Goal: Task Accomplishment & Management: Manage account settings

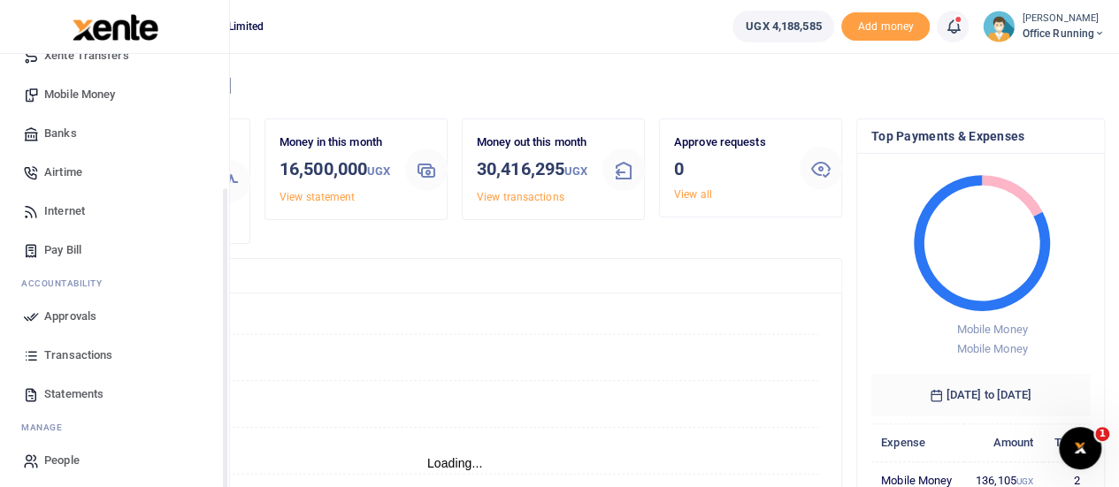
scroll to position [182, 0]
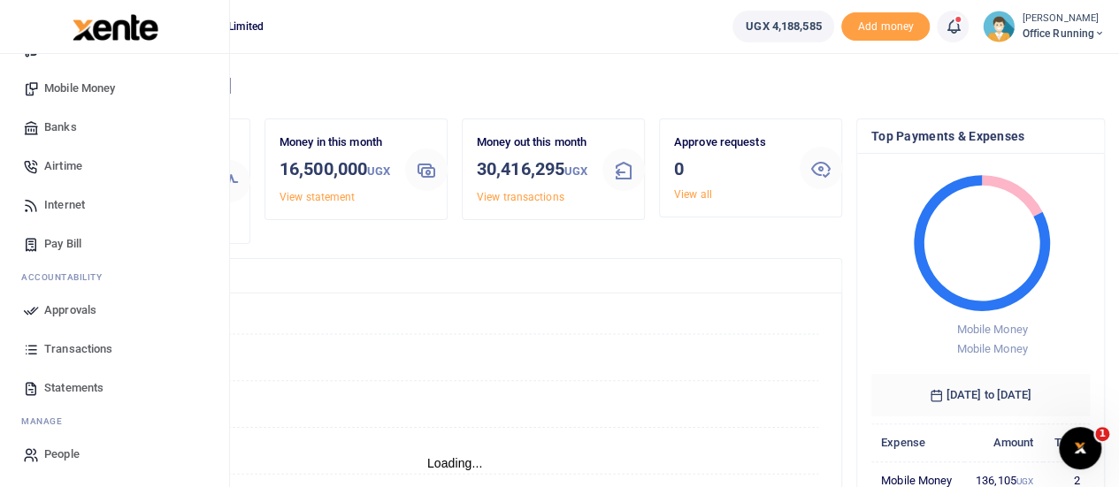
click at [103, 342] on span "Transactions" at bounding box center [78, 350] width 68 height 18
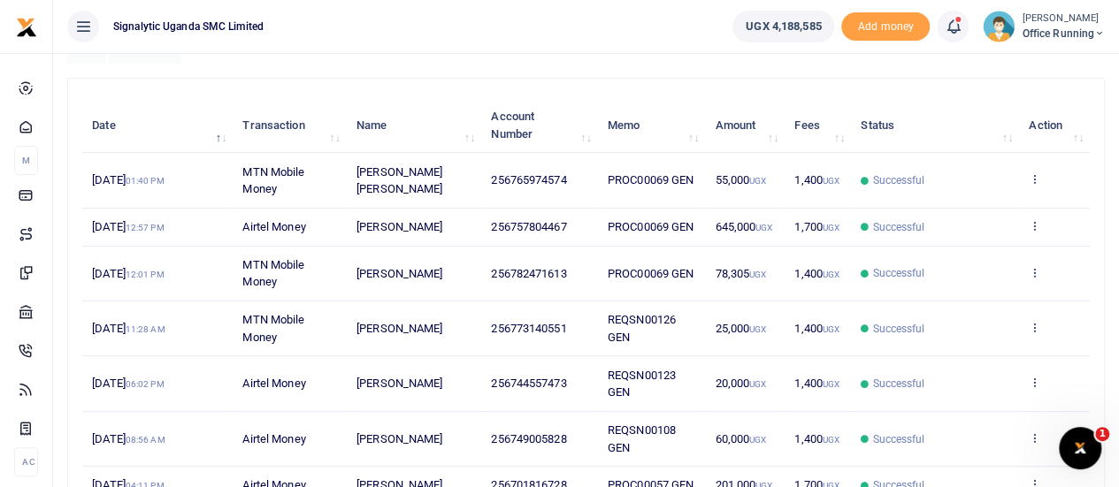
scroll to position [265, 0]
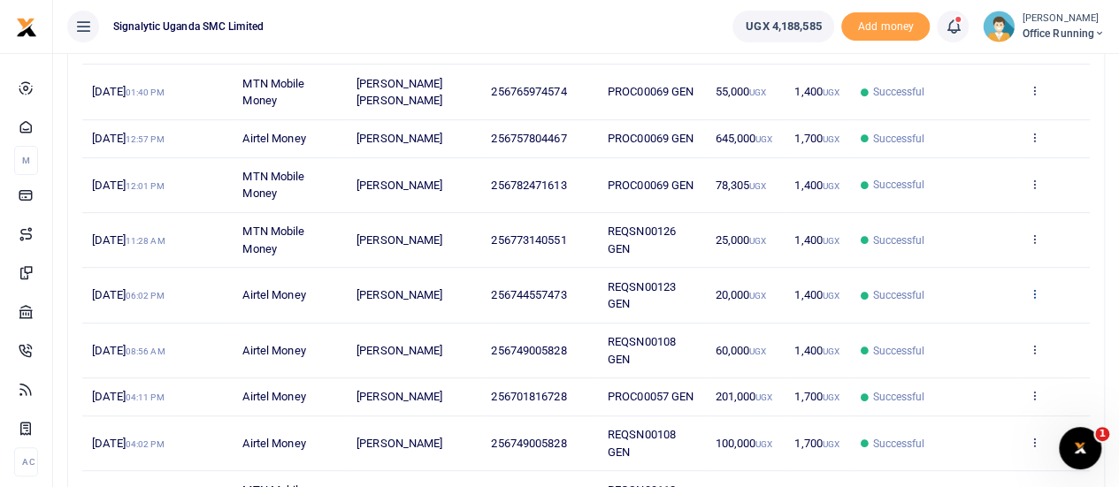
click at [1033, 300] on icon at bounding box center [1035, 294] width 12 height 12
click at [979, 368] on link "Send again" at bounding box center [971, 380] width 140 height 25
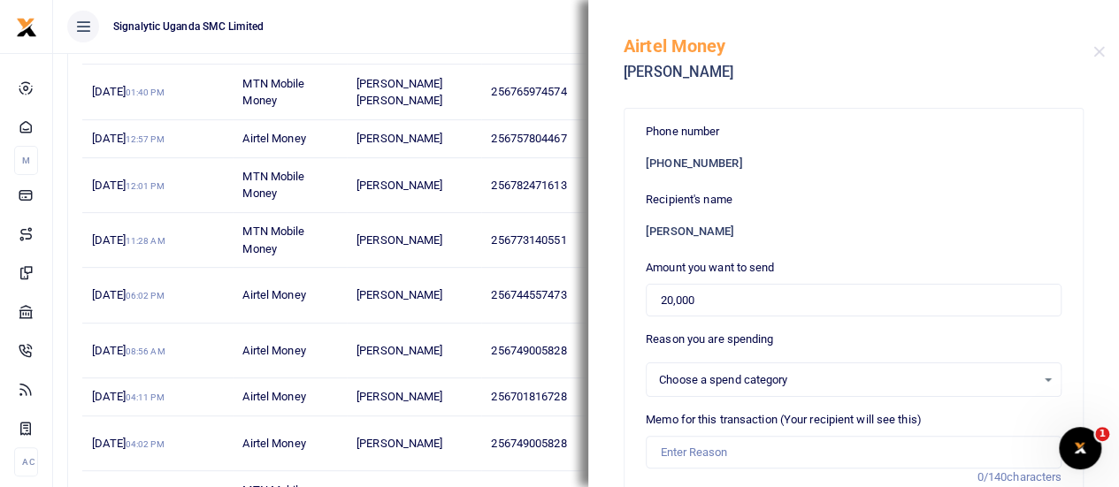
select select
click at [711, 455] on input "Memo for this transaction (Your recipient will see this)" at bounding box center [854, 453] width 416 height 34
paste input "REQSN00128"
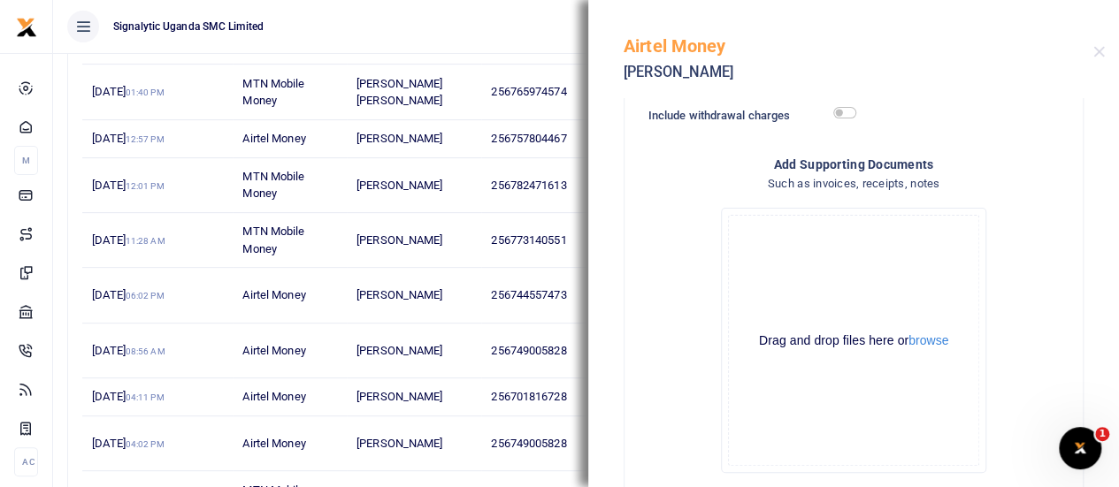
scroll to position [491, 0]
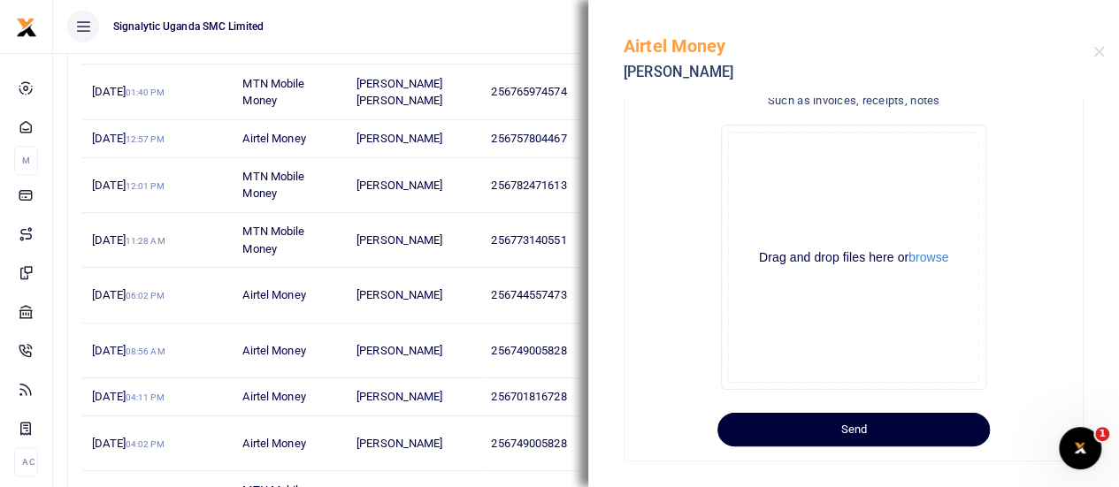
type input "REQSN00128 GEN"
click at [855, 438] on button "Send" at bounding box center [853, 430] width 272 height 34
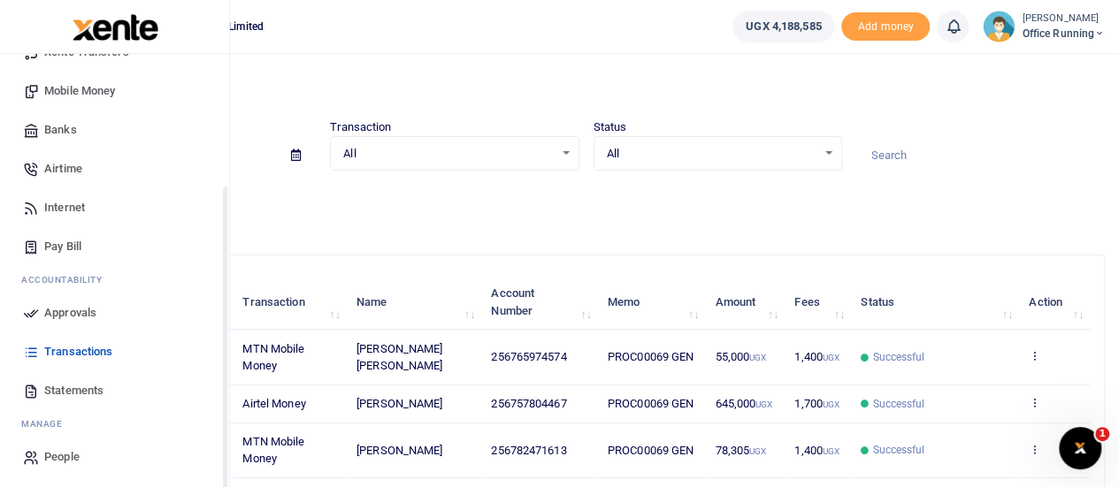
scroll to position [182, 0]
click at [85, 308] on span "Approvals" at bounding box center [70, 311] width 52 height 18
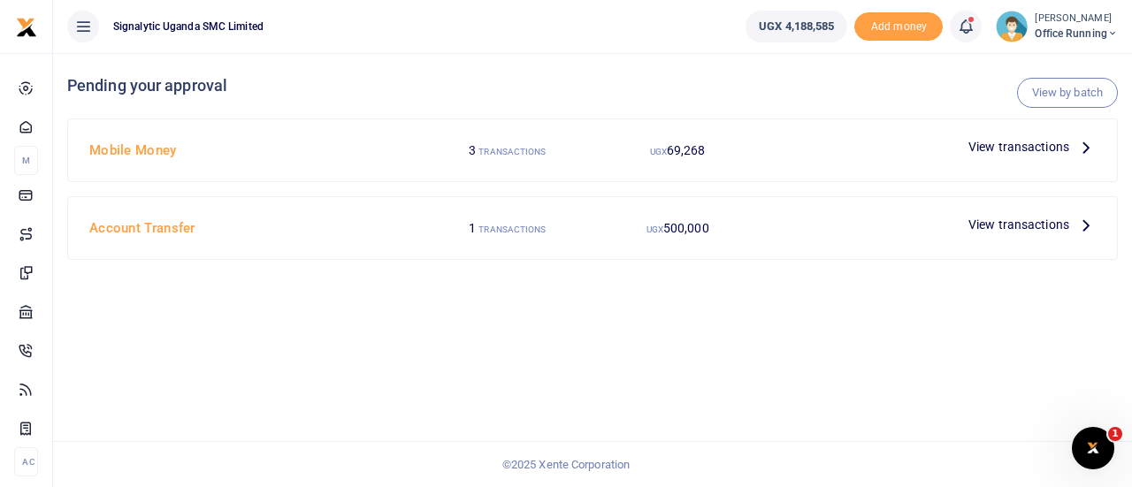
click at [1030, 139] on span "View transactions" at bounding box center [1019, 146] width 101 height 19
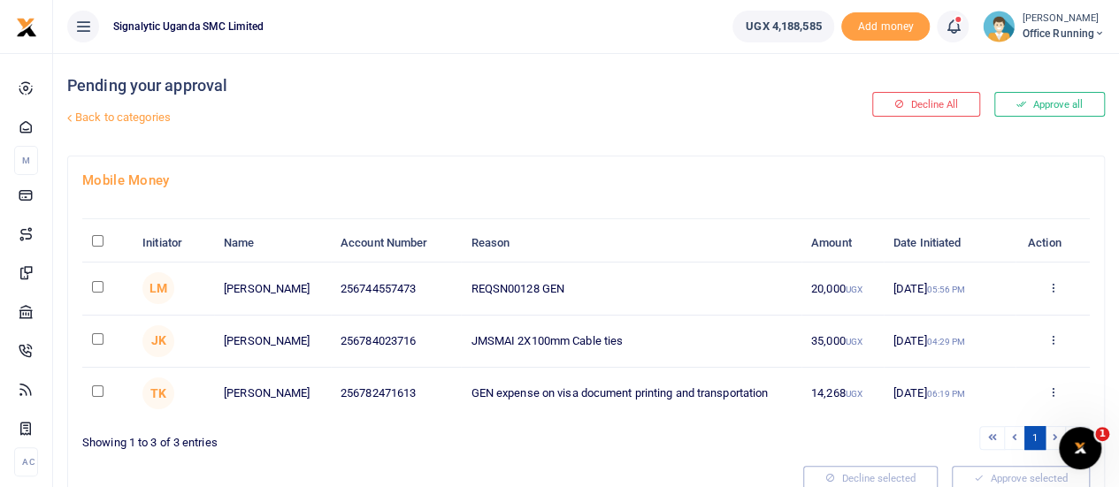
click at [1060, 280] on div "Approve Decline Details" at bounding box center [1052, 289] width 55 height 18
click at [1051, 288] on icon at bounding box center [1053, 287] width 12 height 12
click at [1012, 309] on link "Approve" at bounding box center [987, 316] width 140 height 25
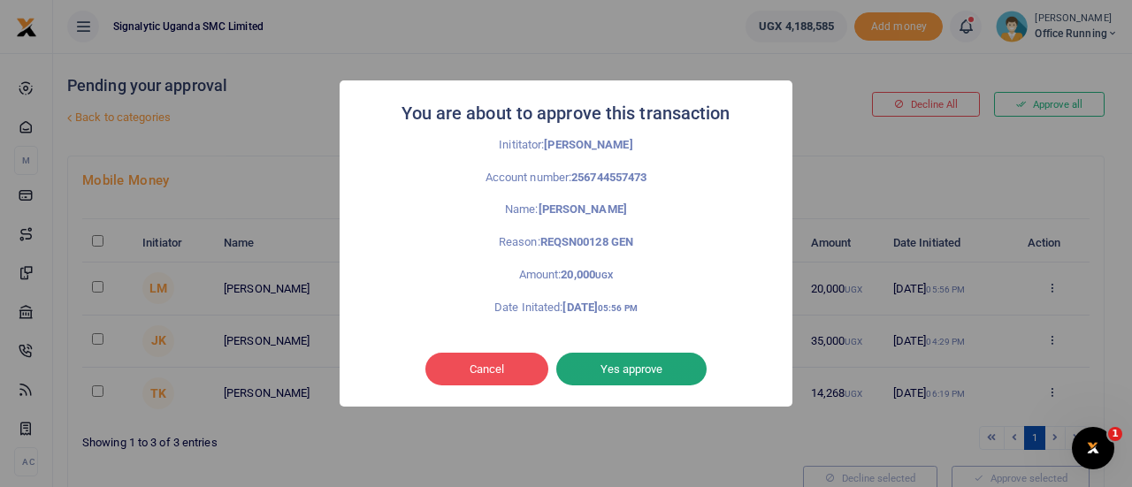
click at [641, 362] on button "Yes approve" at bounding box center [631, 370] width 150 height 34
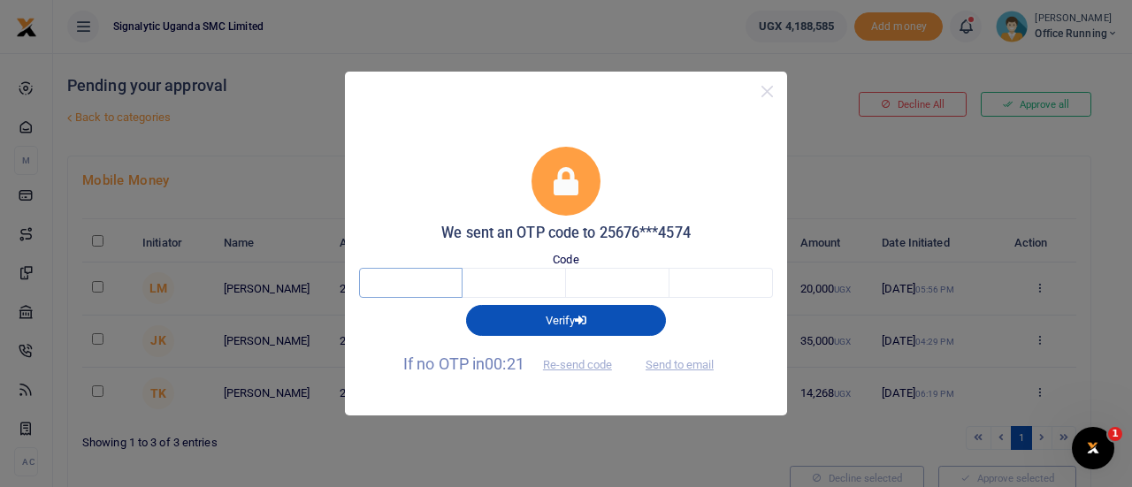
click at [405, 284] on input "text" at bounding box center [411, 283] width 104 height 30
type input "1"
type input "3"
type input "2"
type input "6"
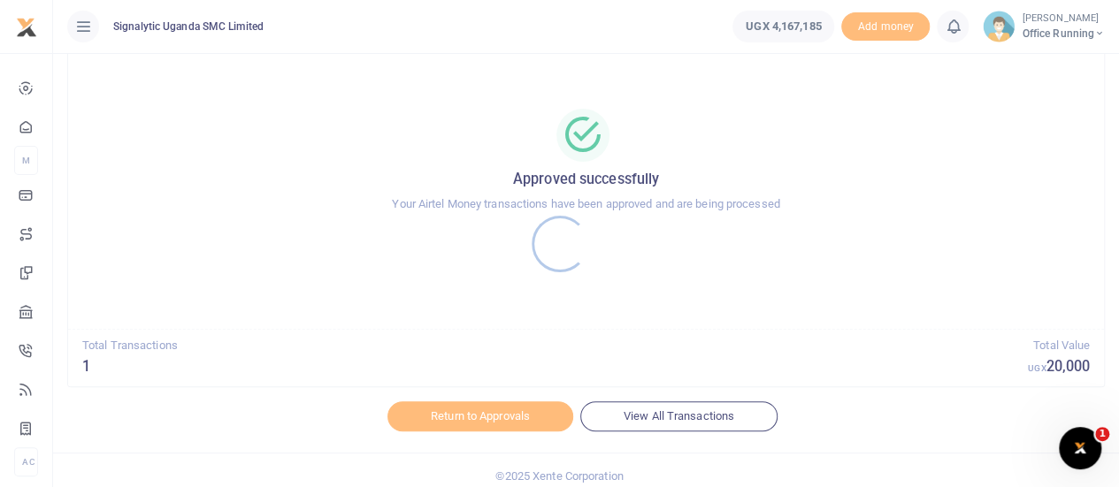
scroll to position [102, 0]
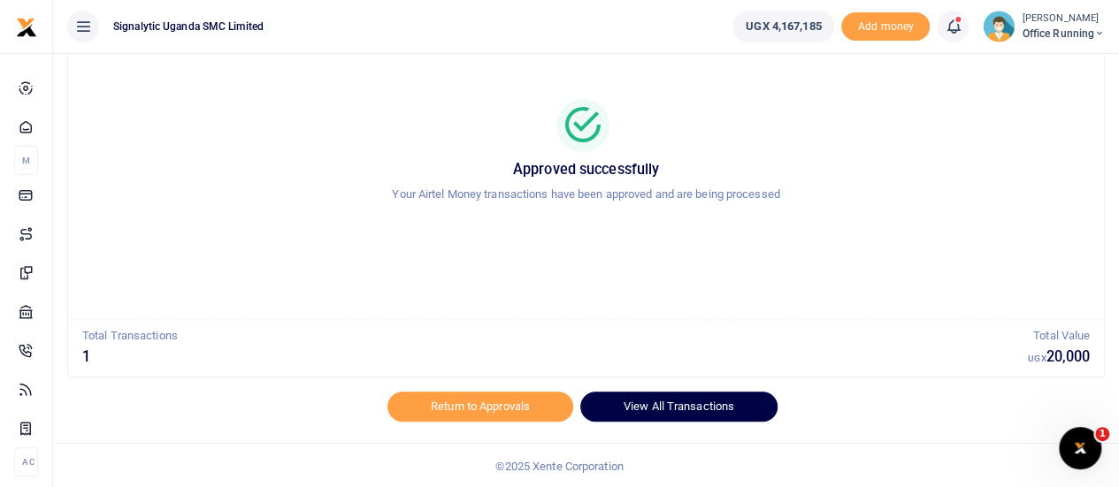
click at [701, 409] on link "View All Transactions" at bounding box center [678, 407] width 197 height 30
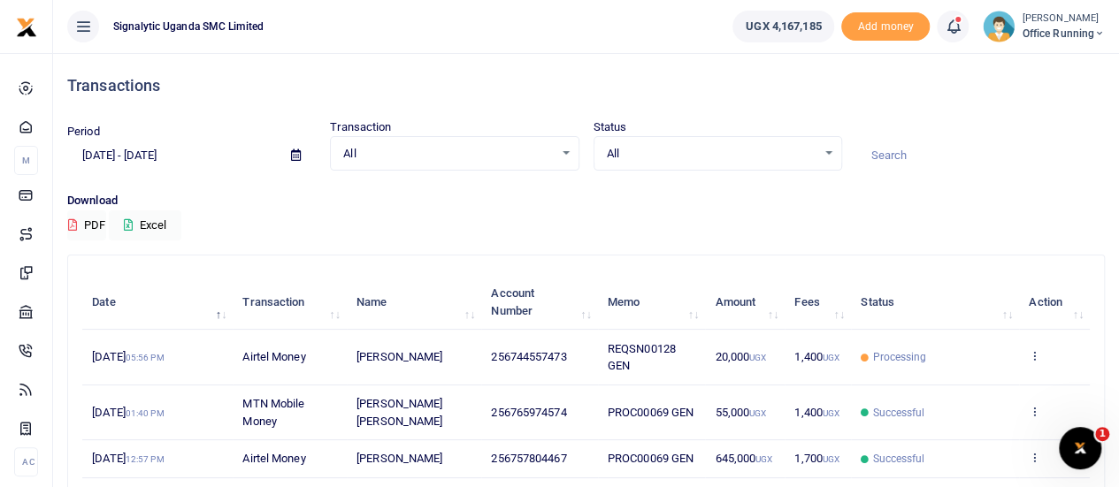
click at [1047, 355] on td "View details Send again" at bounding box center [1054, 357] width 71 height 55
click at [1034, 352] on icon at bounding box center [1035, 355] width 12 height 12
click at [1000, 385] on link "View details" at bounding box center [971, 386] width 140 height 25
